Goal: Information Seeking & Learning: Learn about a topic

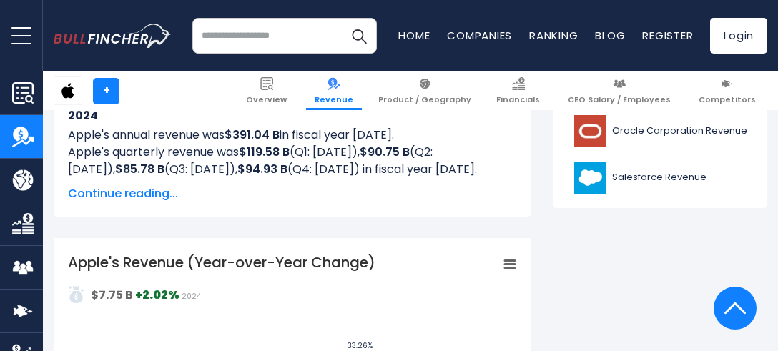
scroll to position [711, 0]
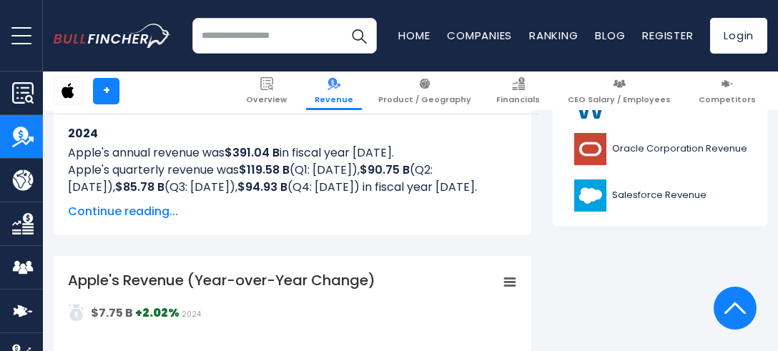
click at [163, 206] on span "Continue reading..." at bounding box center [292, 211] width 449 height 17
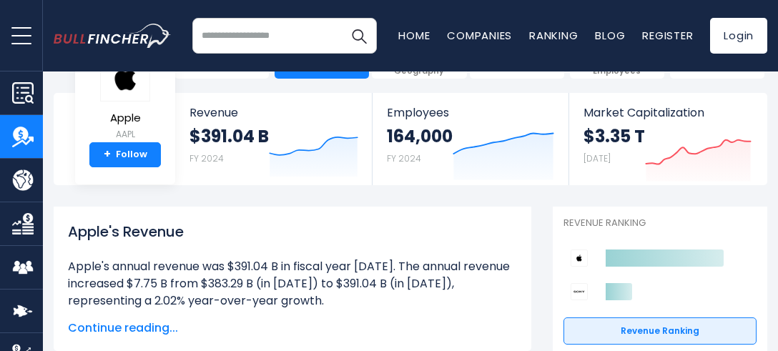
scroll to position [86, 0]
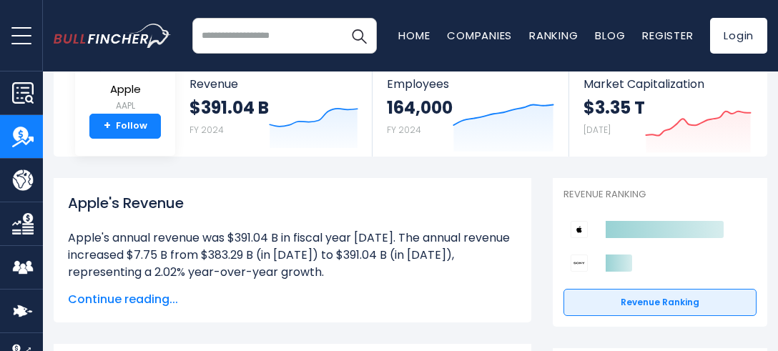
click at [165, 295] on span "Continue reading..." at bounding box center [292, 299] width 449 height 17
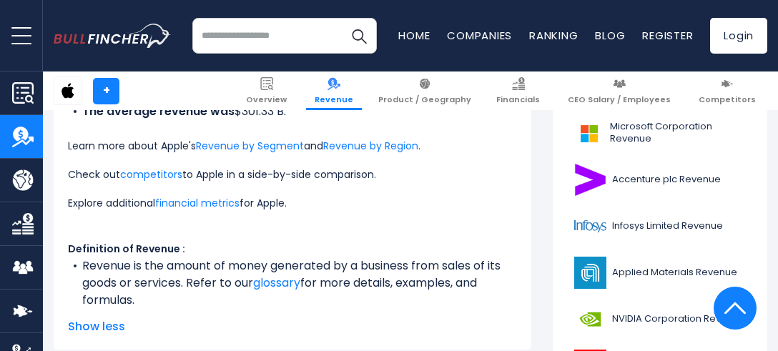
scroll to position [429, 0]
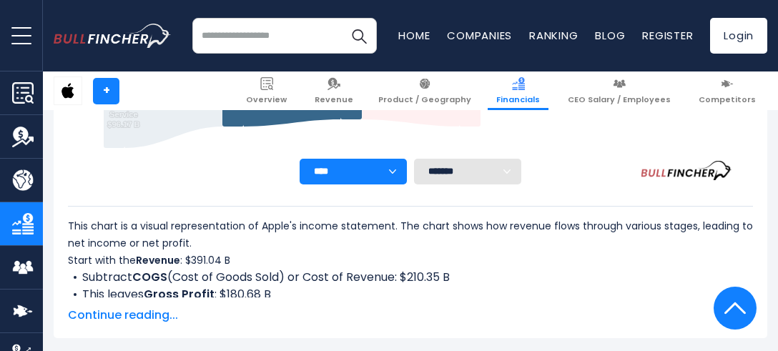
scroll to position [565, 0]
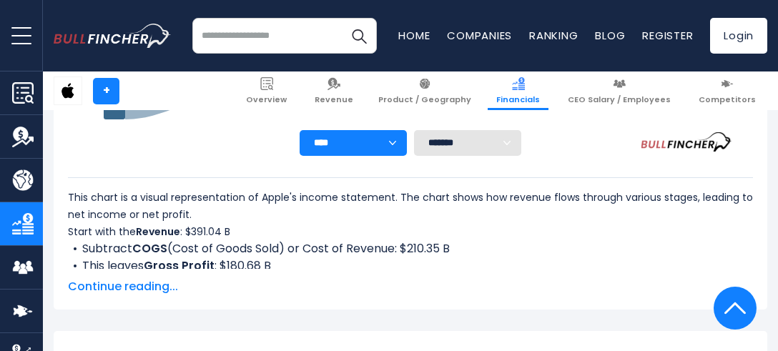
click at [137, 291] on span "Continue reading..." at bounding box center [410, 286] width 685 height 17
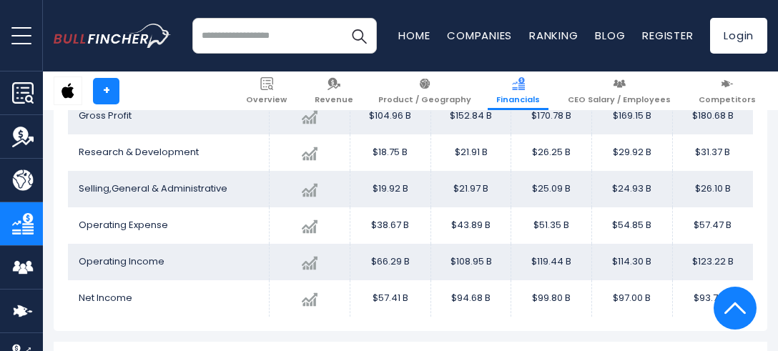
scroll to position [1309, 0]
